Goal: Navigation & Orientation: Find specific page/section

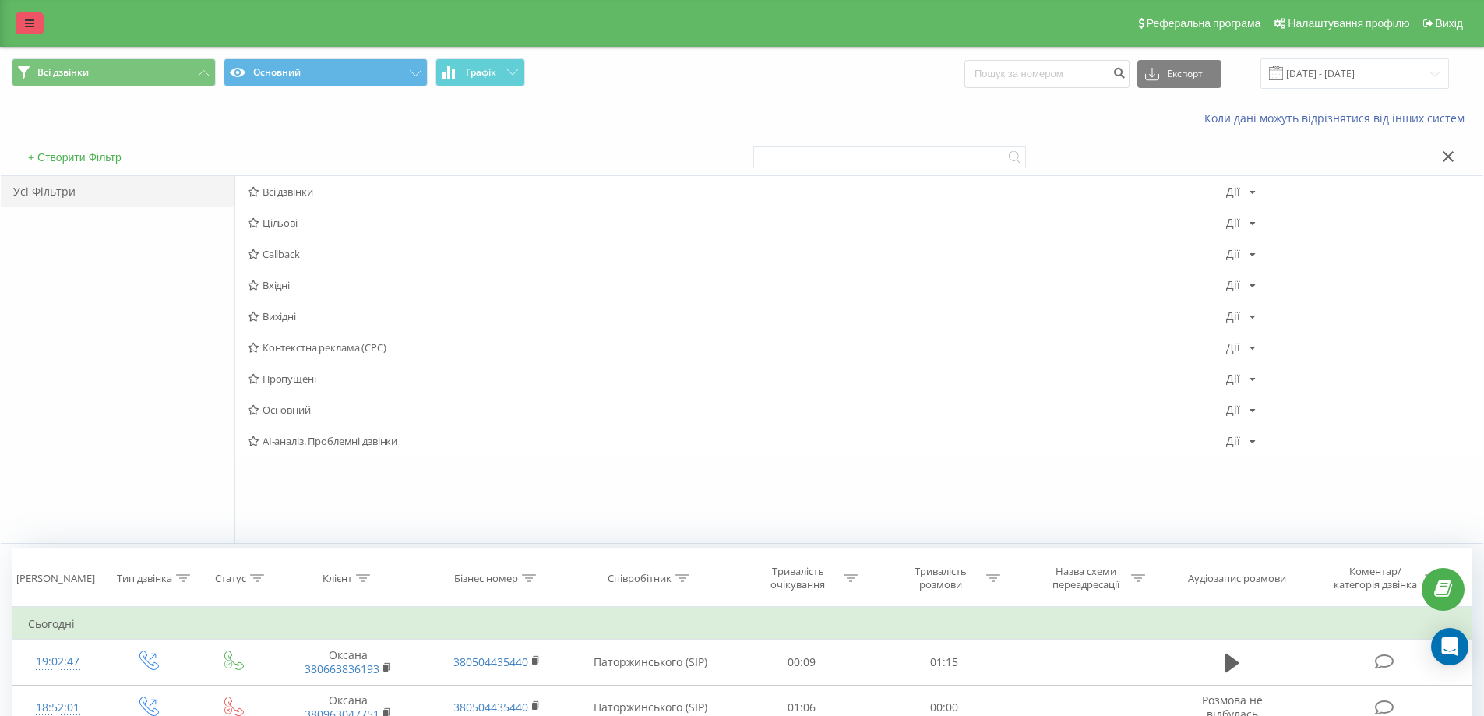
click at [23, 17] on link at bounding box center [30, 23] width 28 height 22
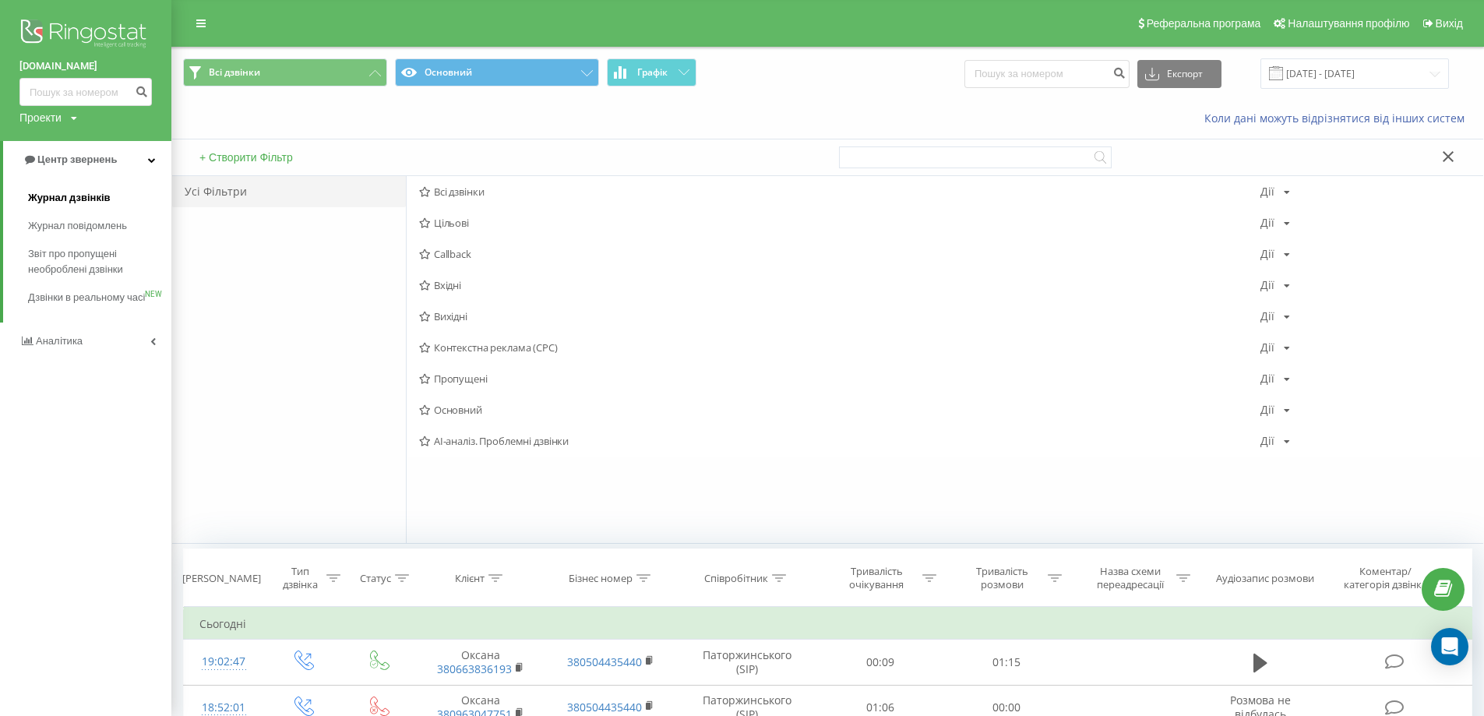
click at [63, 202] on span "Журнал дзвінків" at bounding box center [69, 198] width 83 height 16
